Goal: Information Seeking & Learning: Compare options

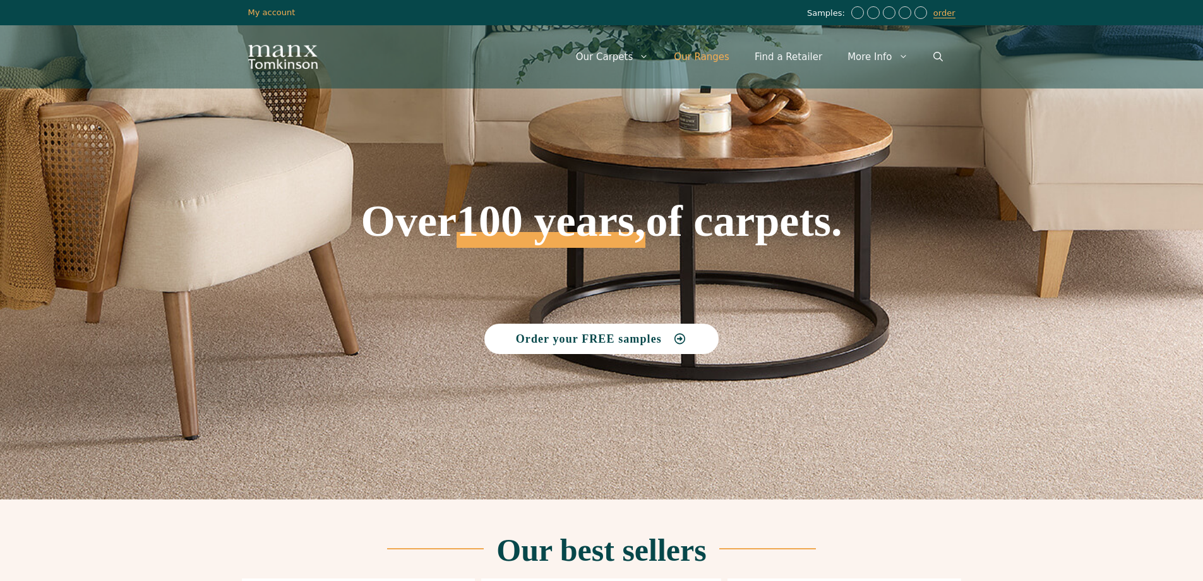
click at [731, 55] on link "Our Ranges" at bounding box center [701, 57] width 81 height 38
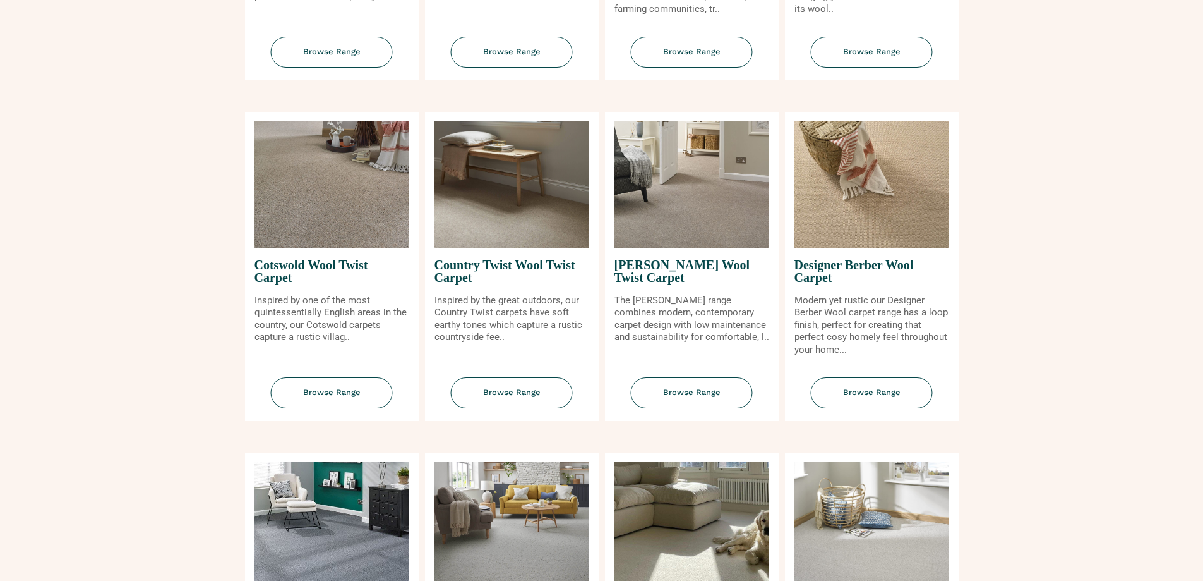
scroll to position [475, 0]
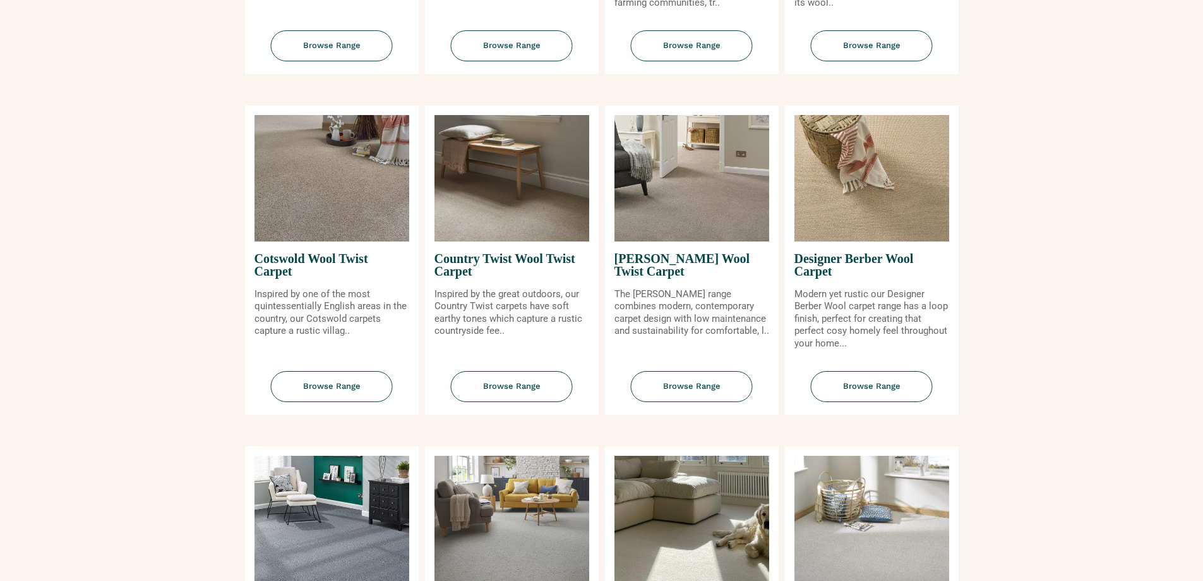
click at [325, 185] on img at bounding box center [332, 178] width 155 height 126
click at [329, 394] on span "Browse Range" at bounding box center [332, 386] width 122 height 31
click at [500, 202] on img at bounding box center [512, 178] width 155 height 126
click at [523, 388] on span "Browse Range" at bounding box center [512, 386] width 122 height 31
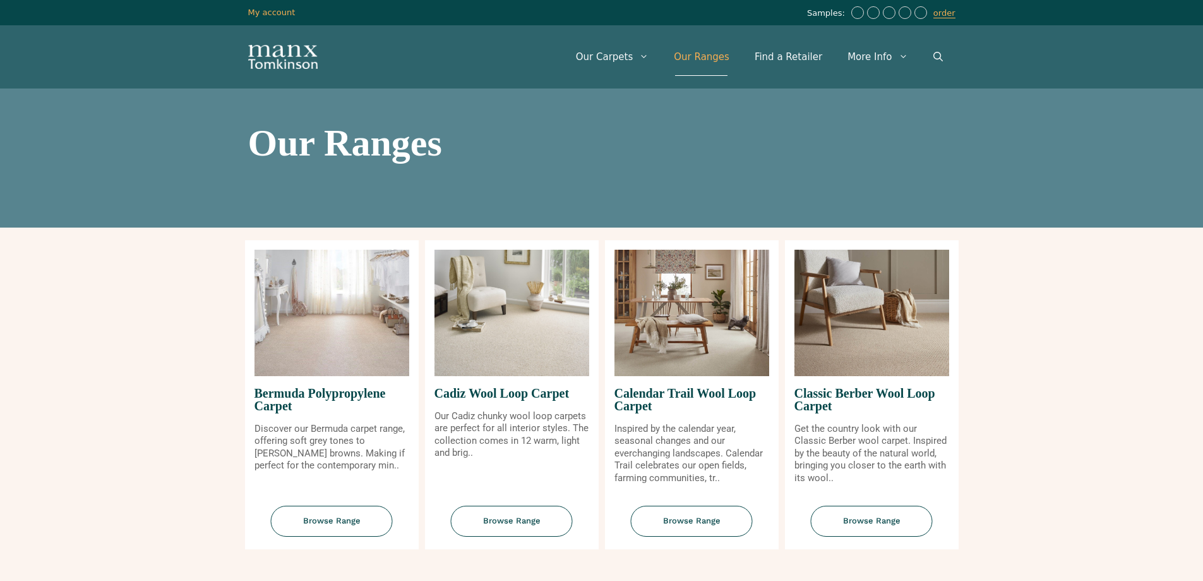
scroll to position [475, 0]
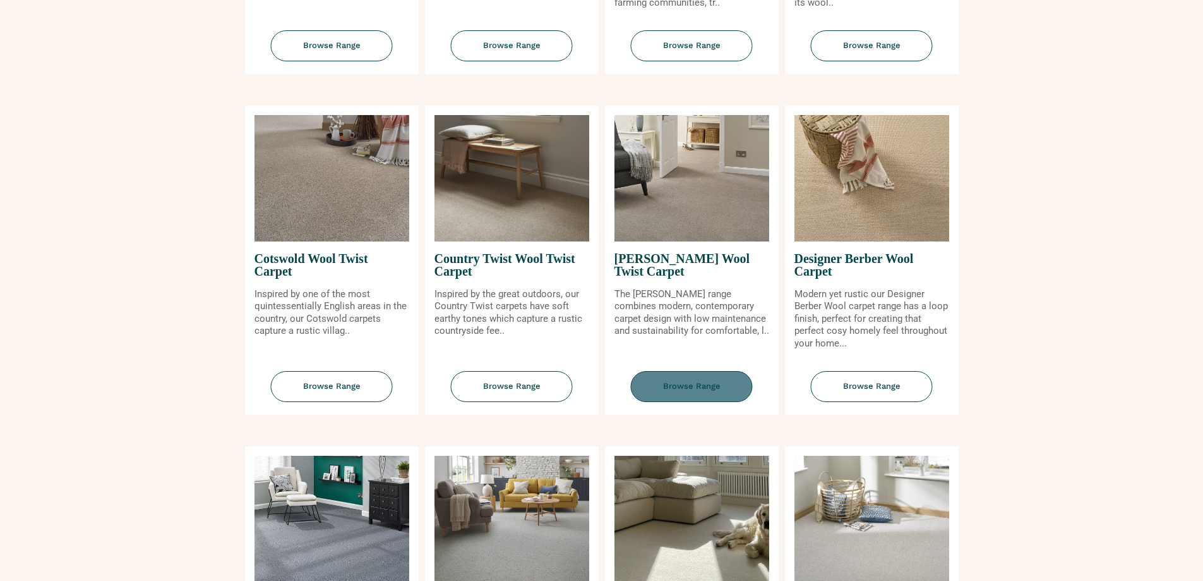
click at [699, 381] on span "Browse Range" at bounding box center [692, 386] width 122 height 31
